Goal: Transaction & Acquisition: Book appointment/travel/reservation

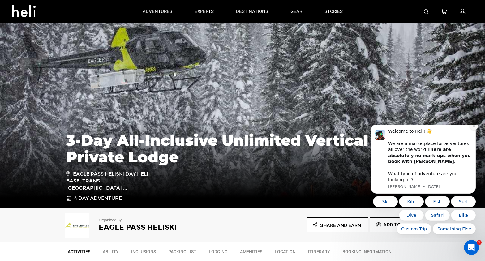
click at [473, 127] on icon "Dismiss notification" at bounding box center [473, 126] width 2 height 2
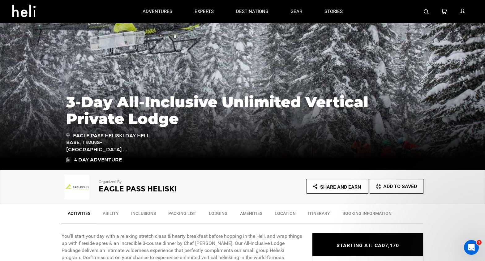
scroll to position [42, 0]
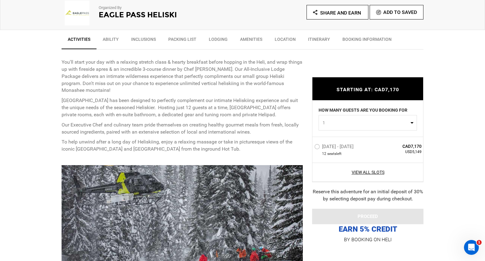
scroll to position [211, 0]
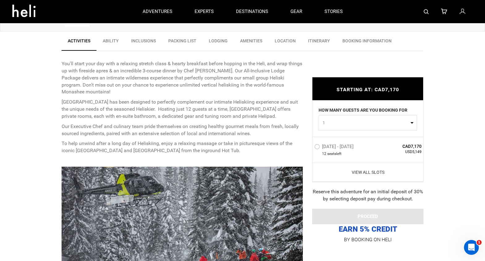
click at [365, 171] on link "View All Slots" at bounding box center [367, 172] width 107 height 6
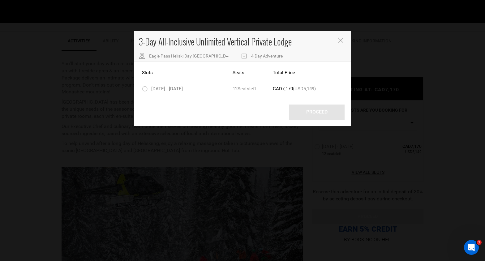
click at [343, 41] on button "Close" at bounding box center [340, 40] width 7 height 6
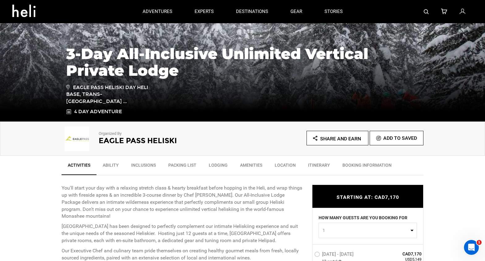
scroll to position [0, 0]
